Goal: Task Accomplishment & Management: Complete application form

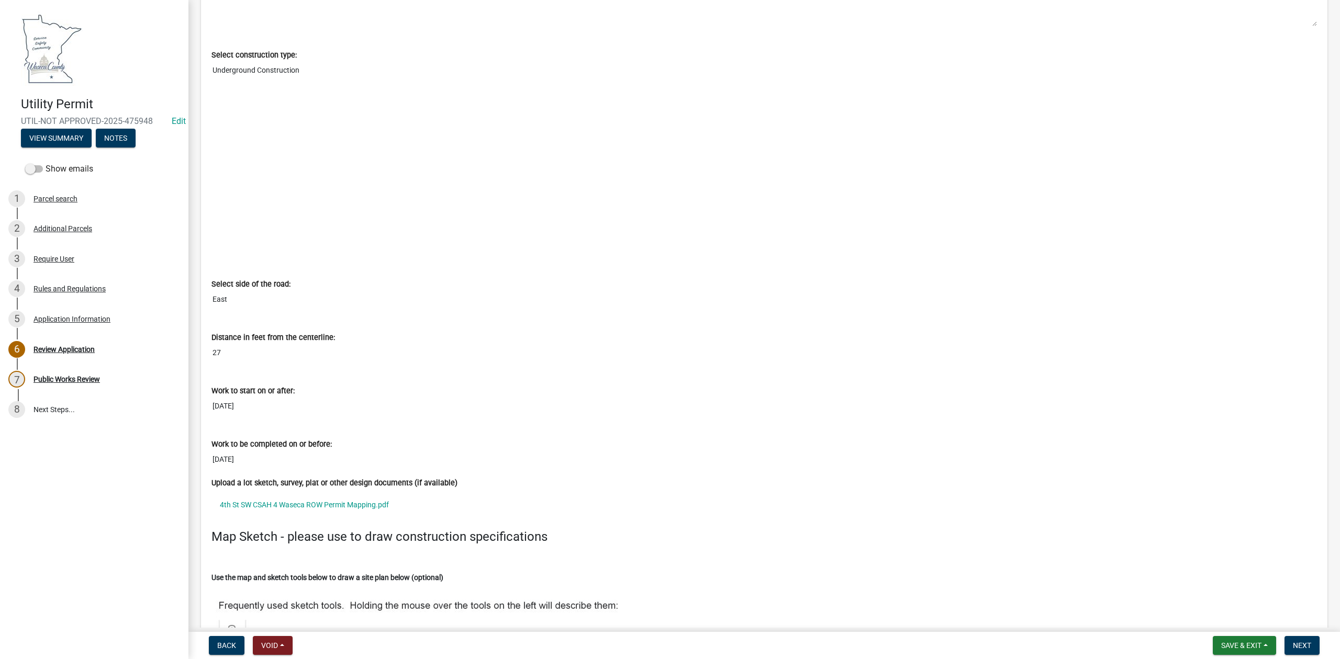
scroll to position [2861, 0]
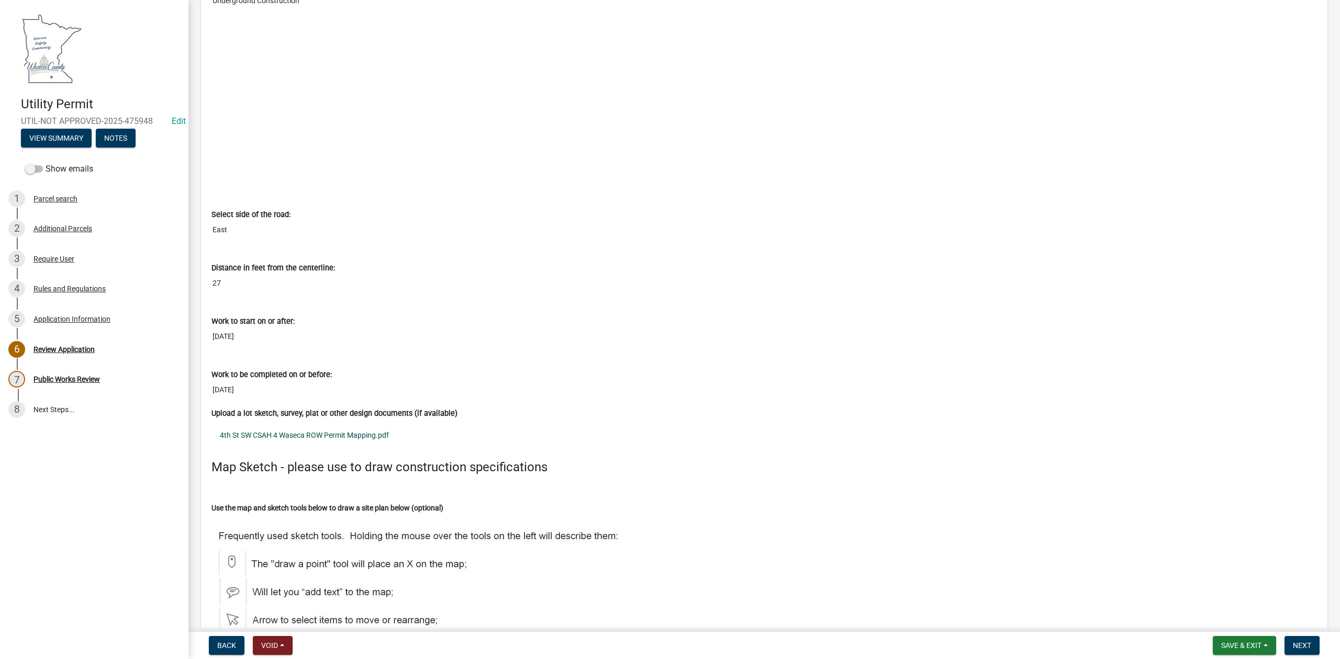
click at [375, 441] on link "4th St SW CSAH 4 Waseca ROW Permit Mapping.pdf" at bounding box center [763, 435] width 1105 height 24
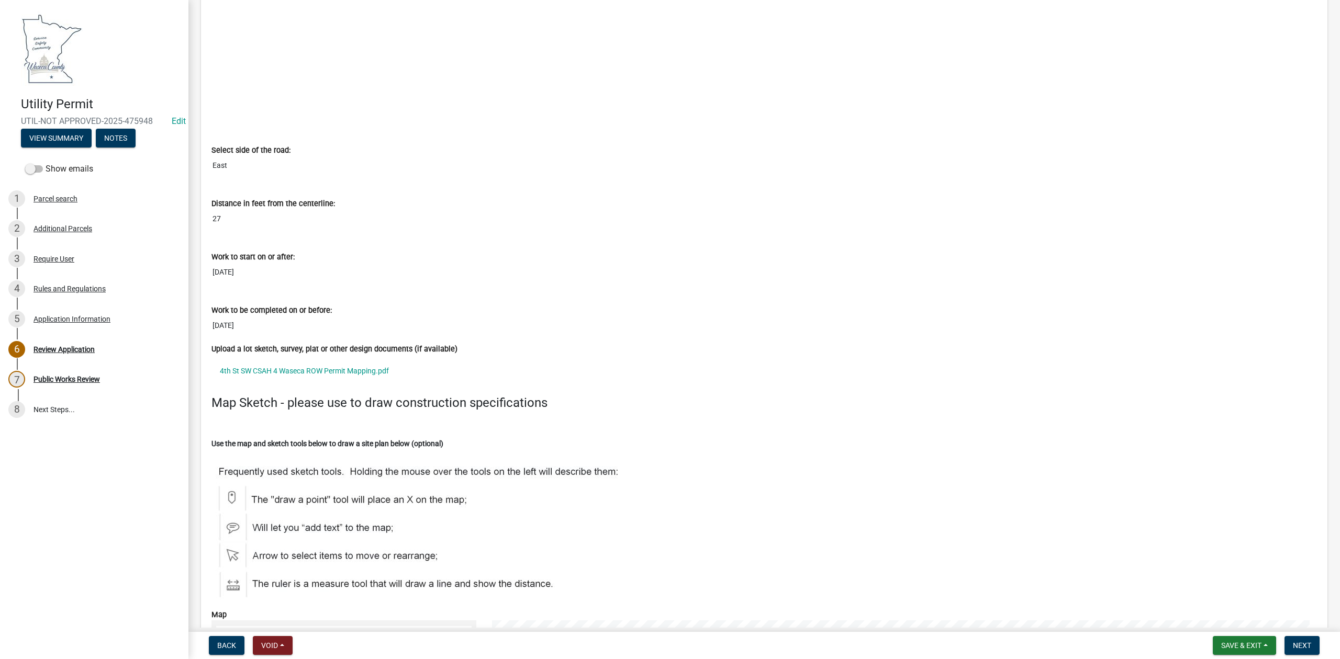
scroll to position [2931, 0]
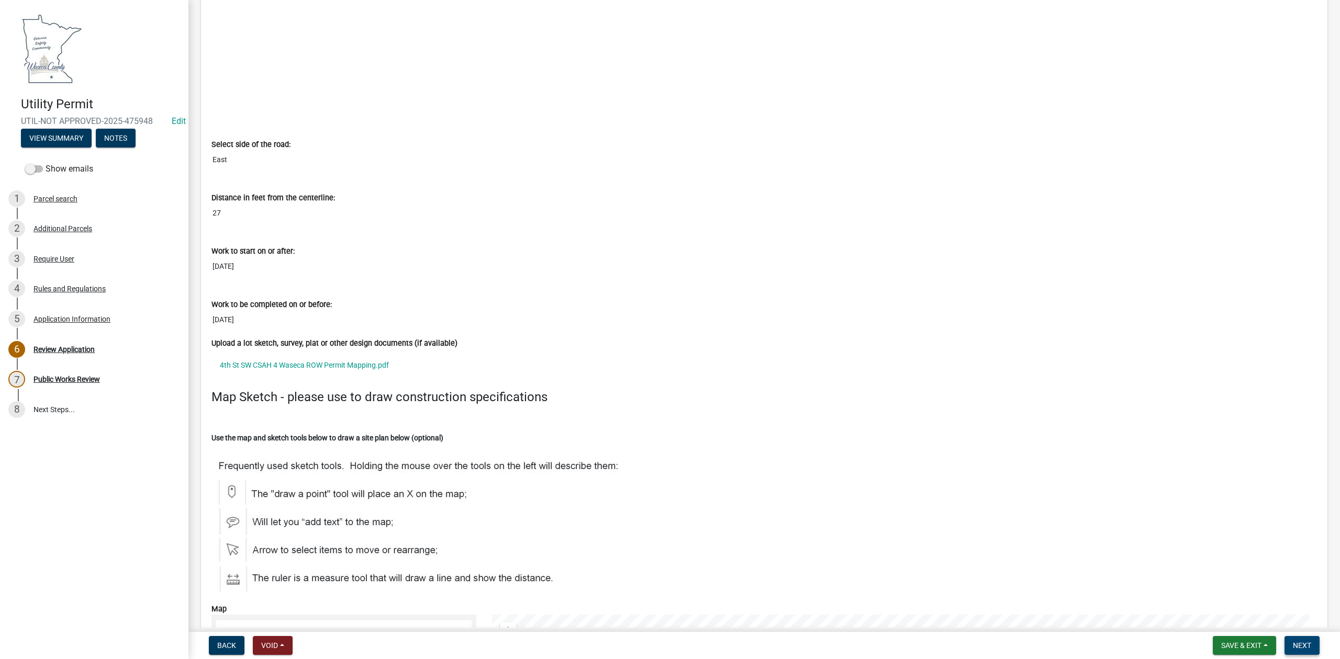
click at [1296, 640] on button "Next" at bounding box center [1301, 645] width 35 height 19
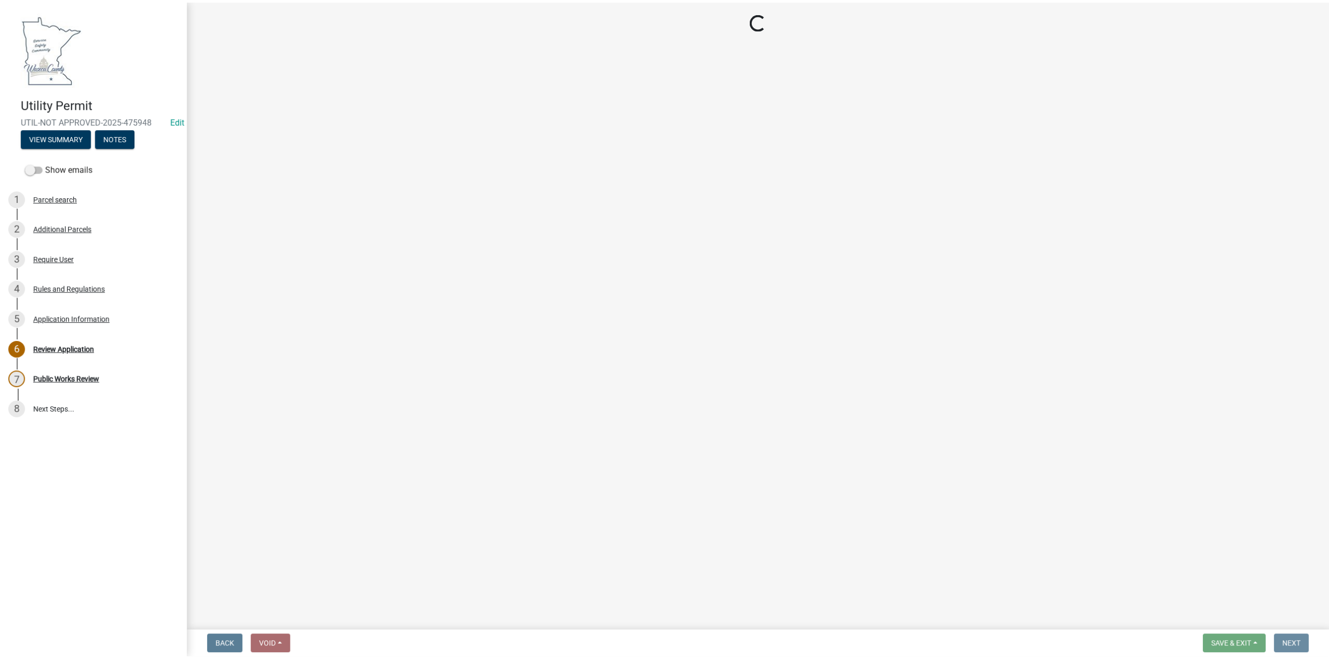
scroll to position [0, 0]
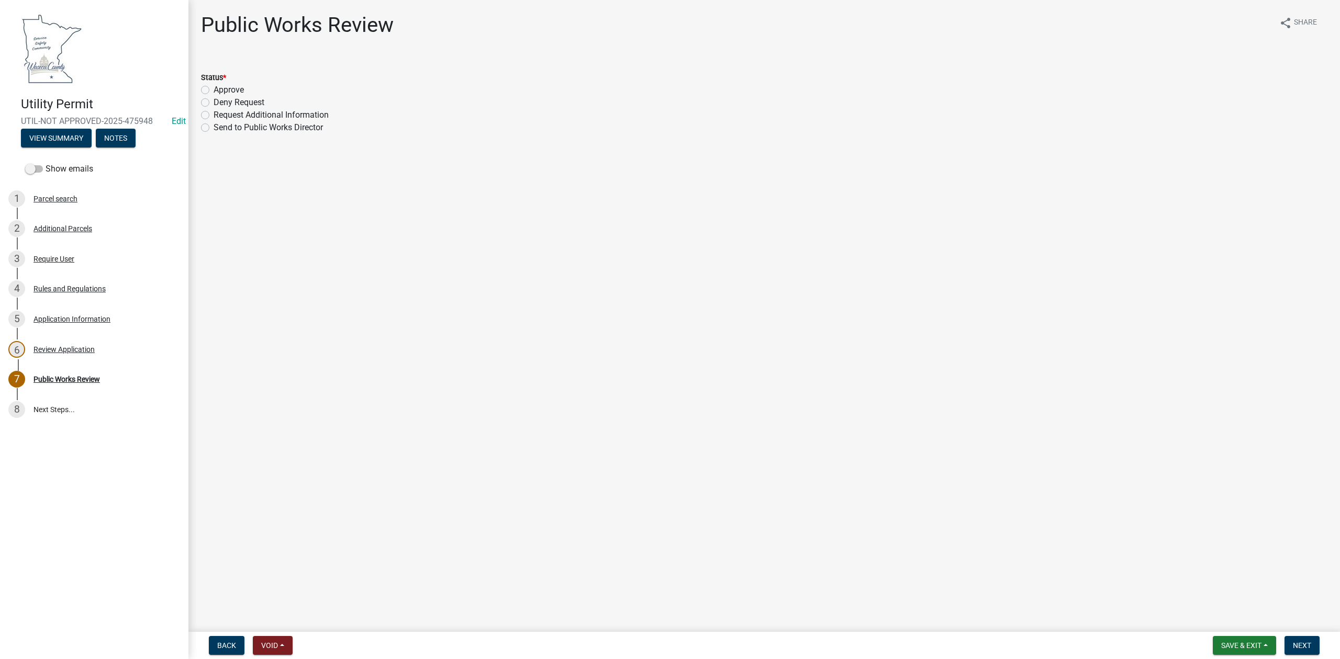
click at [214, 88] on label "Approve" at bounding box center [229, 90] width 30 height 13
click at [214, 88] on input "Approve" at bounding box center [217, 87] width 7 height 7
radio input "true"
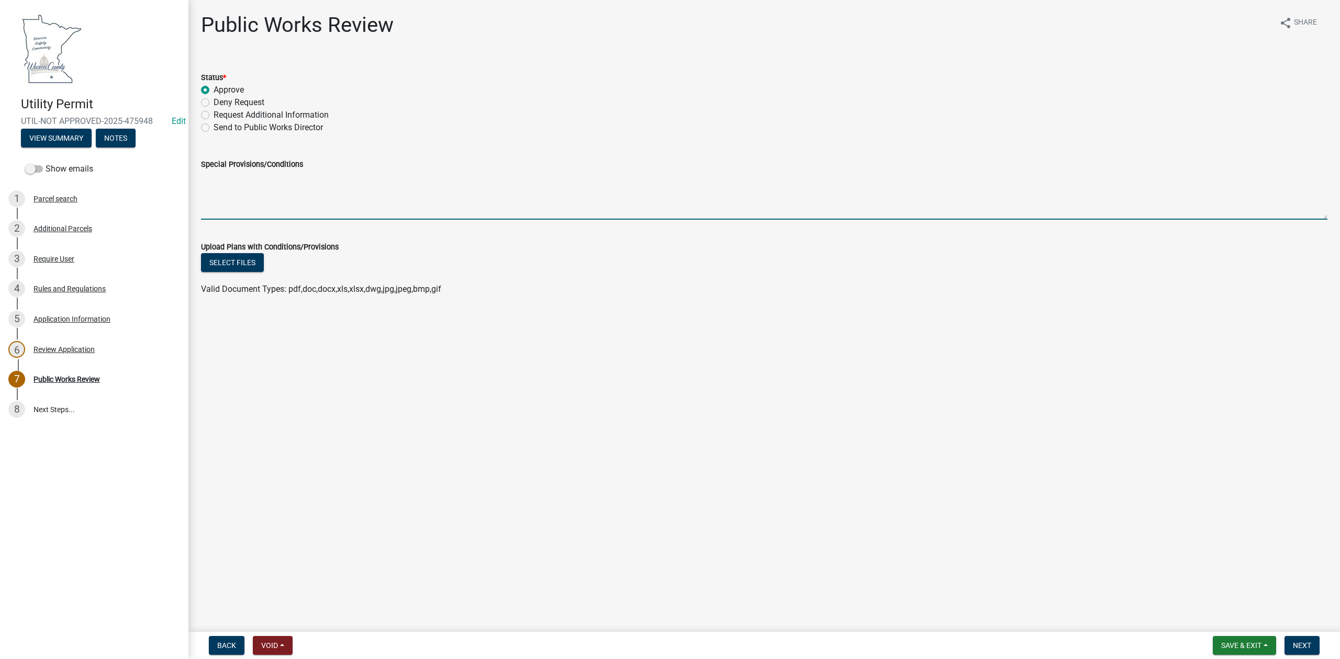
click at [342, 208] on textarea "Special Provisions/Conditions" at bounding box center [764, 195] width 1126 height 49
type textarea "Obtain permission from the City of [GEOGRAPHIC_DATA] for possible conflicts wit…"
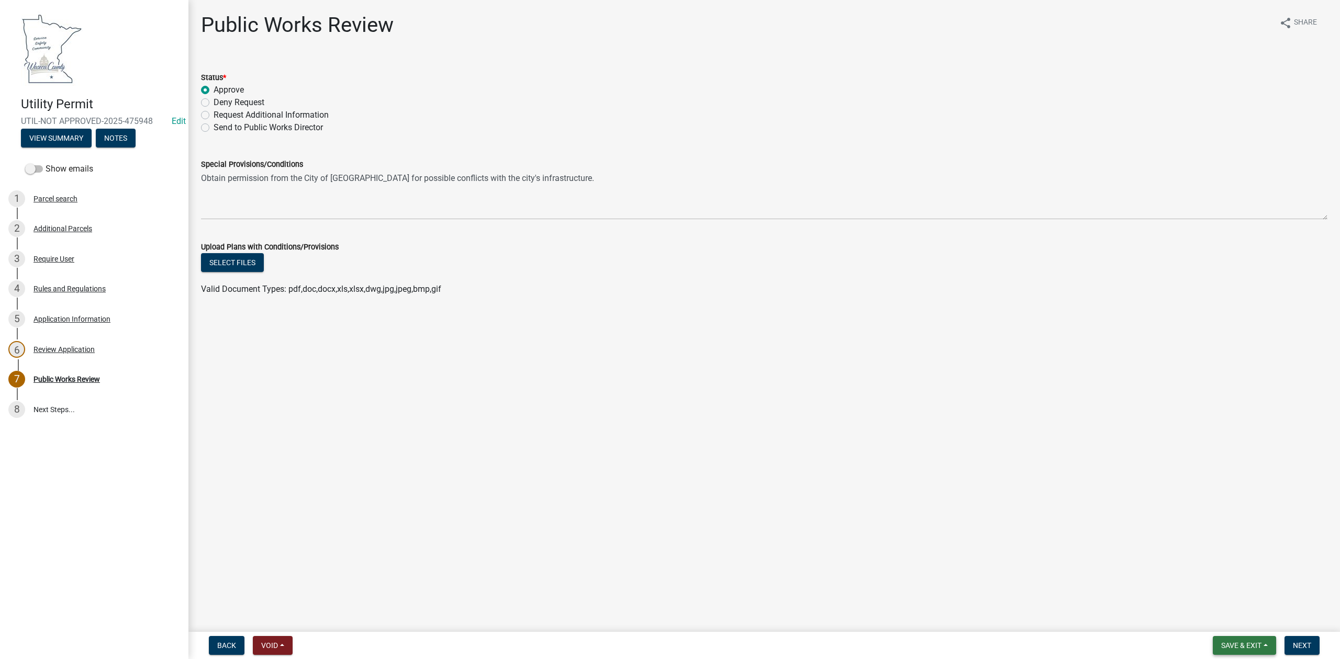
click at [1233, 644] on span "Save & Exit" at bounding box center [1241, 646] width 40 height 8
click at [1309, 650] on span "Next" at bounding box center [1302, 646] width 18 height 8
